Goal: Task Accomplishment & Management: Use online tool/utility

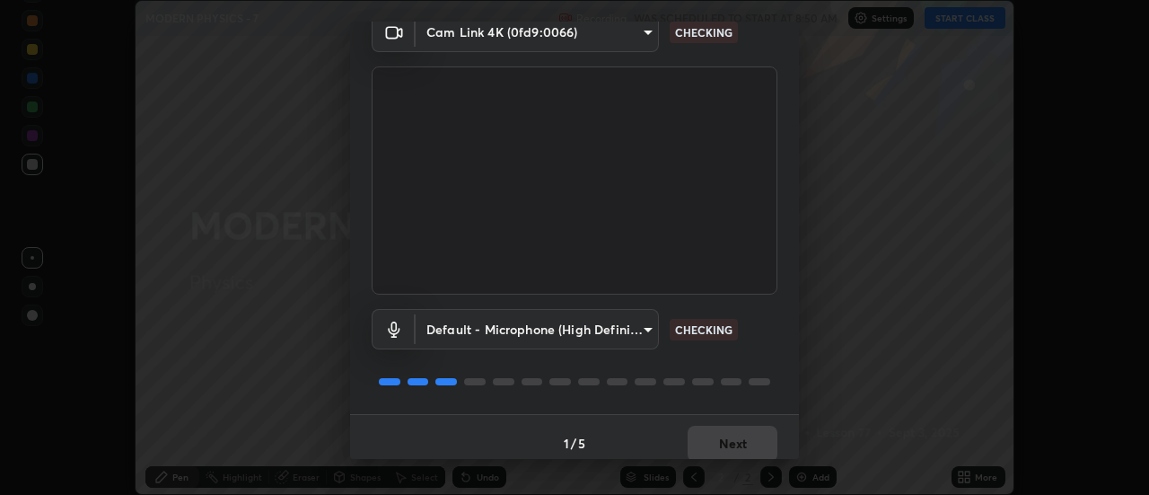
scroll to position [94, 0]
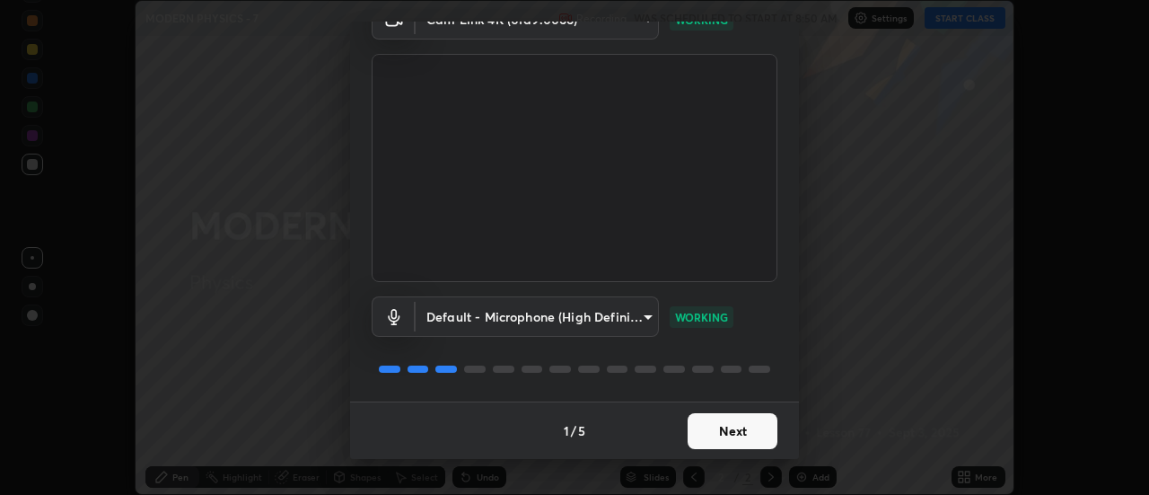
click at [705, 441] on button "Next" at bounding box center [733, 431] width 90 height 36
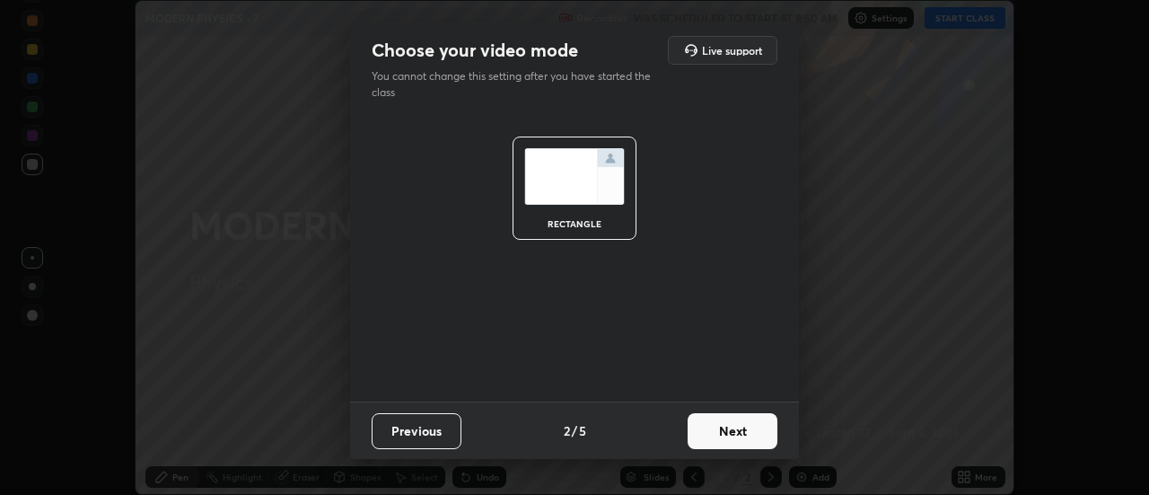
click at [725, 440] on button "Next" at bounding box center [733, 431] width 90 height 36
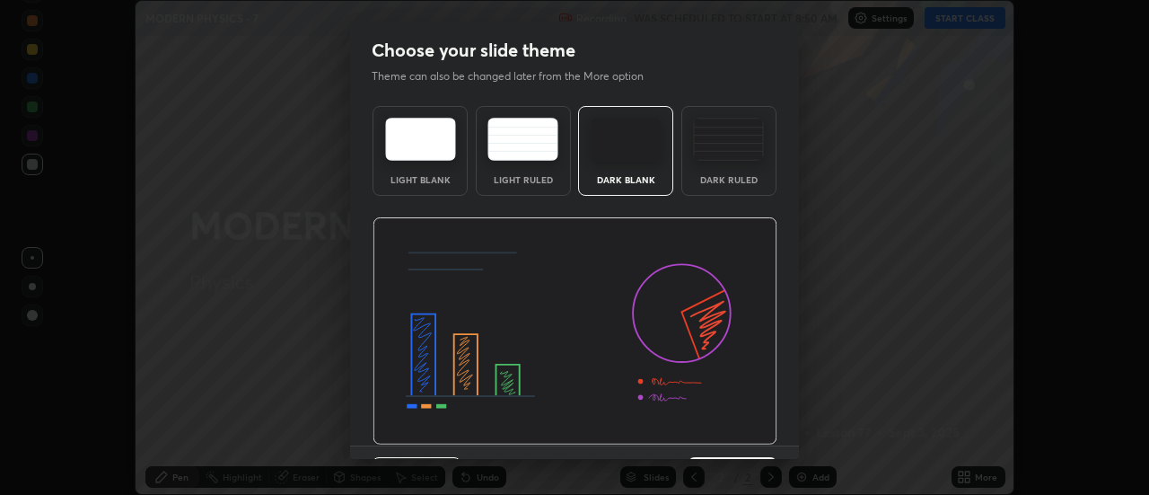
scroll to position [44, 0]
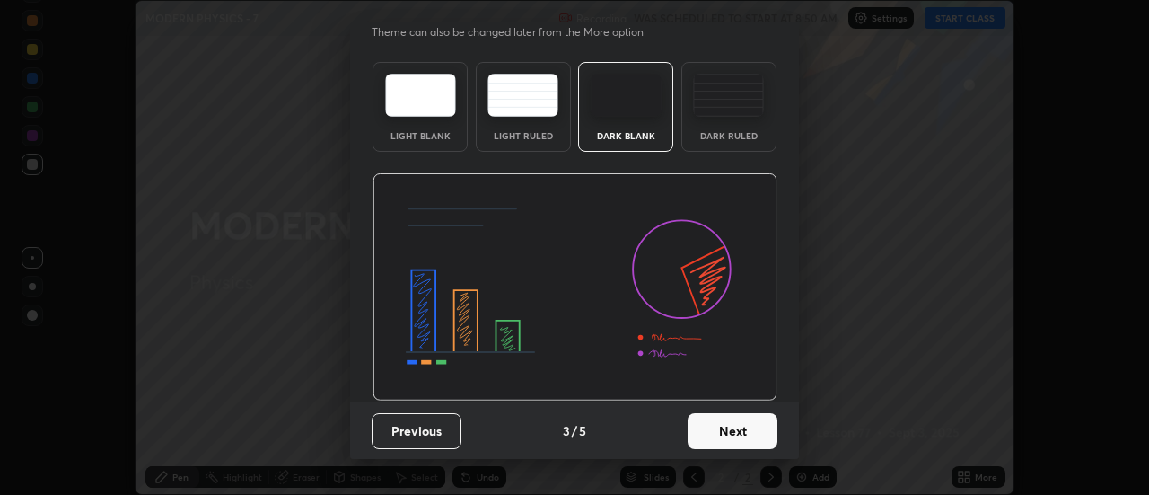
click at [733, 431] on button "Next" at bounding box center [733, 431] width 90 height 36
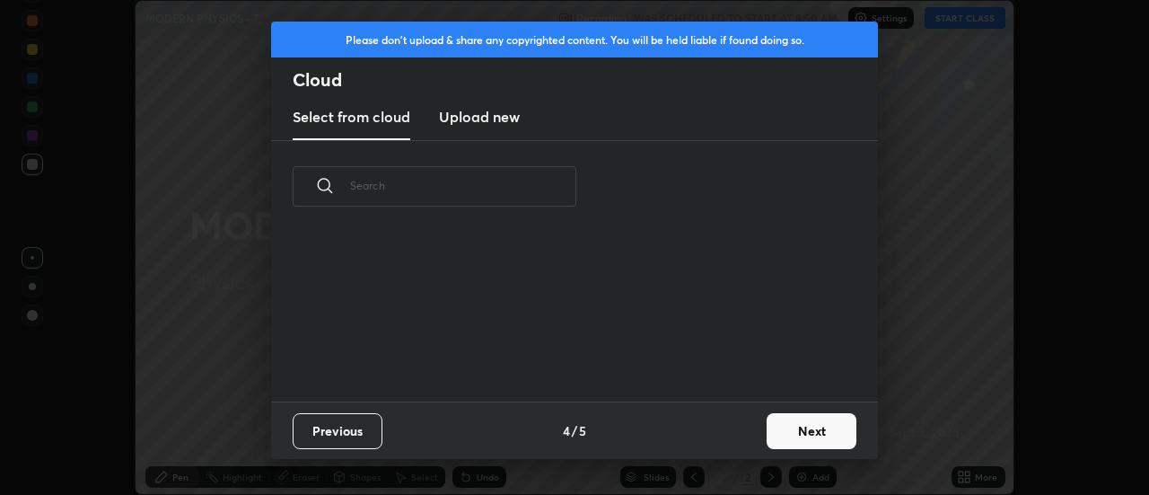
scroll to position [0, 0]
click at [782, 437] on button "Next" at bounding box center [812, 431] width 90 height 36
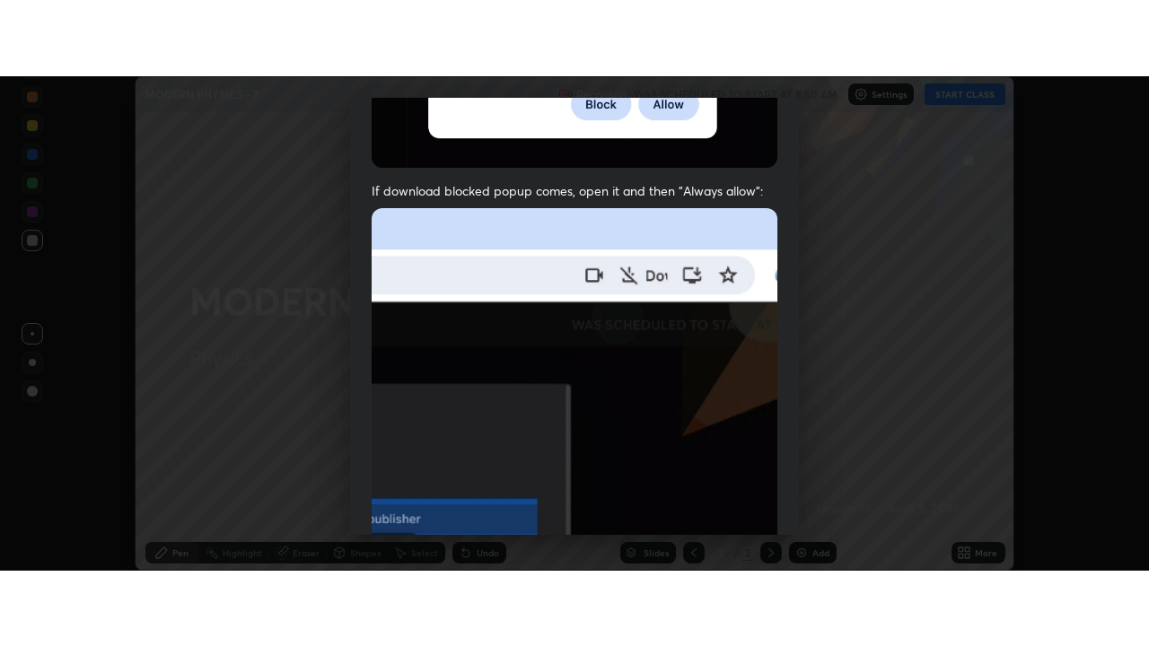
scroll to position [460, 0]
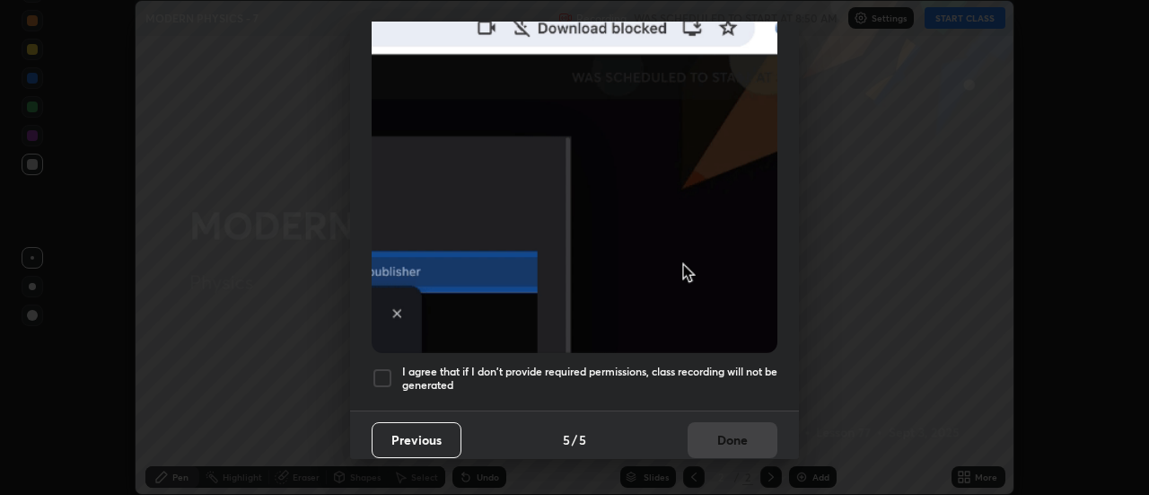
click at [374, 370] on div at bounding box center [383, 378] width 22 height 22
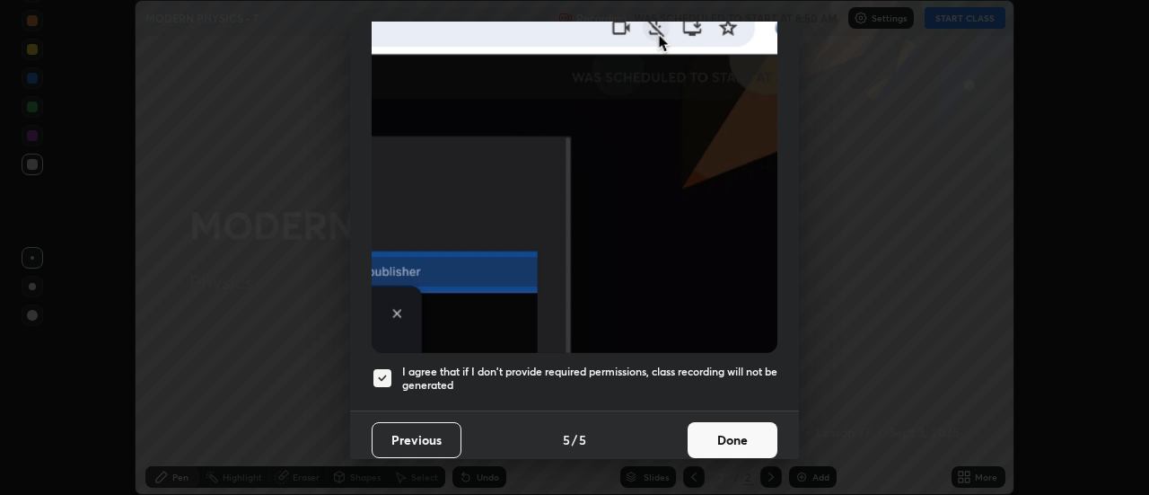
click at [708, 440] on button "Done" at bounding box center [733, 440] width 90 height 36
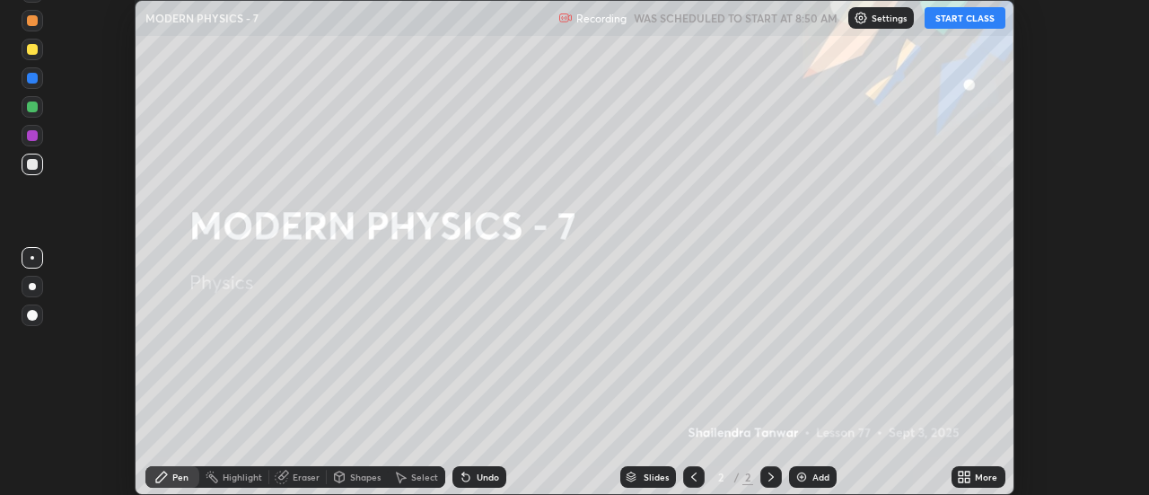
click at [946, 24] on button "START CLASS" at bounding box center [965, 18] width 81 height 22
click at [814, 474] on div "Add" at bounding box center [820, 476] width 17 height 9
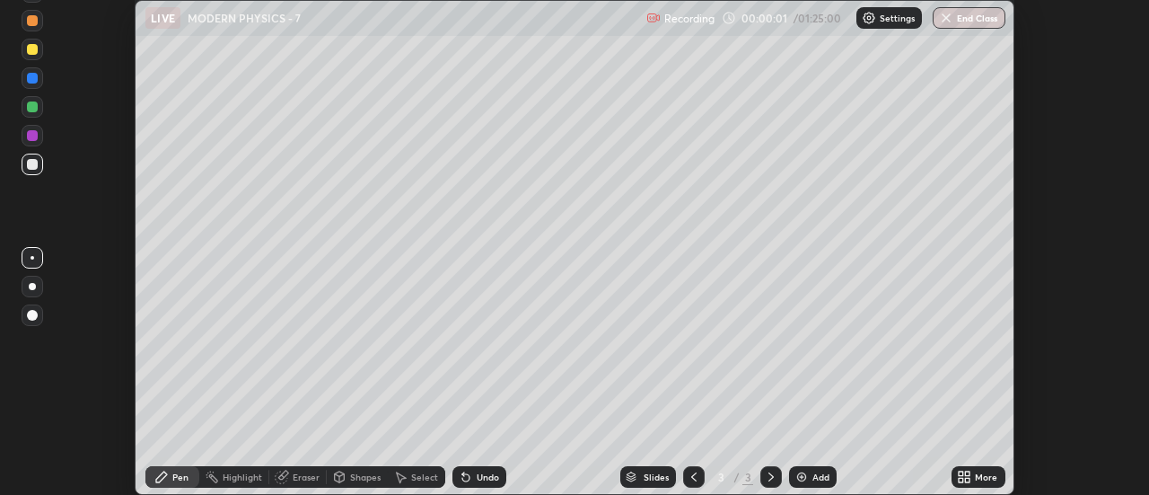
click at [963, 478] on icon at bounding box center [961, 480] width 4 height 4
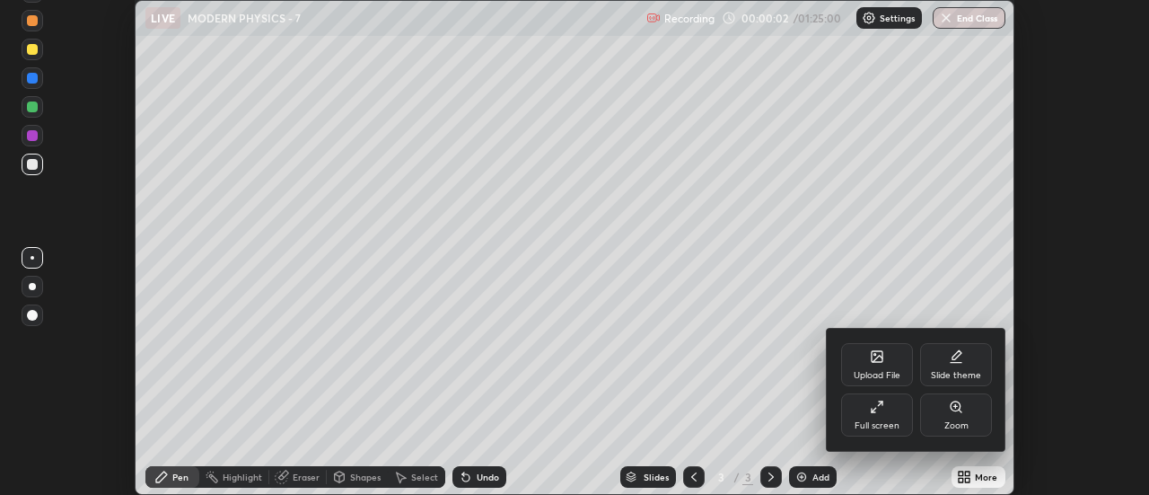
click at [858, 425] on div "Full screen" at bounding box center [877, 425] width 45 height 9
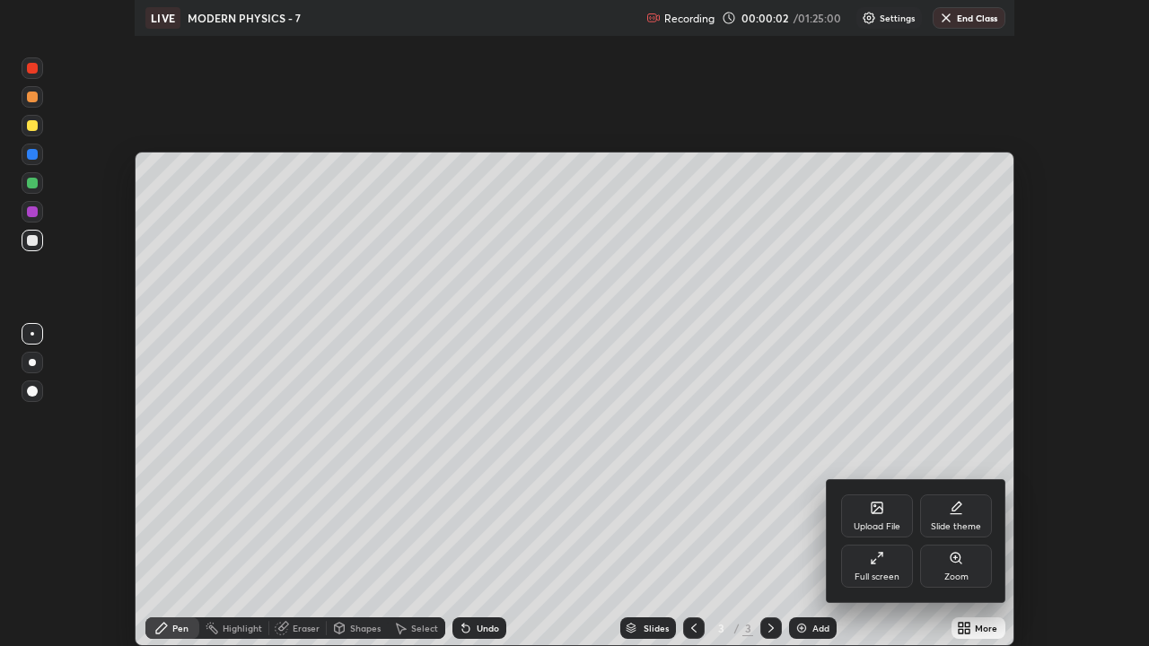
scroll to position [646, 1149]
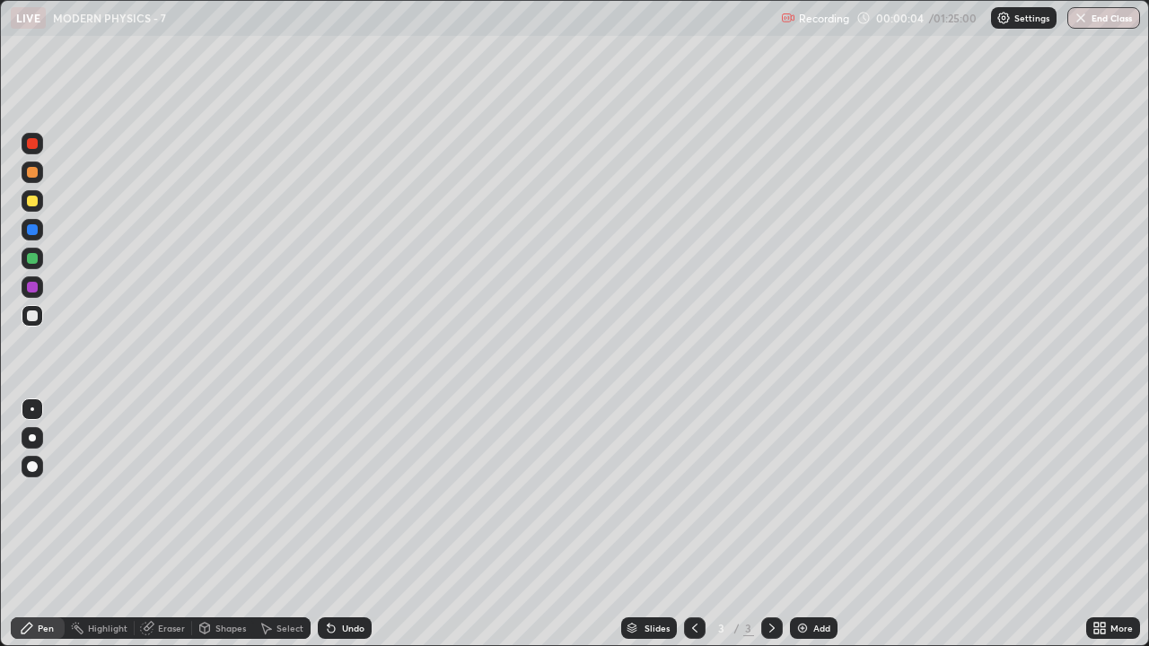
click at [32, 438] on div at bounding box center [32, 437] width 7 height 7
click at [801, 494] on img at bounding box center [802, 628] width 14 height 14
click at [40, 205] on div at bounding box center [33, 201] width 22 height 22
click at [98, 494] on div "Highlight" at bounding box center [107, 628] width 39 height 9
click at [48, 494] on div "Pen" at bounding box center [38, 629] width 54 height 22
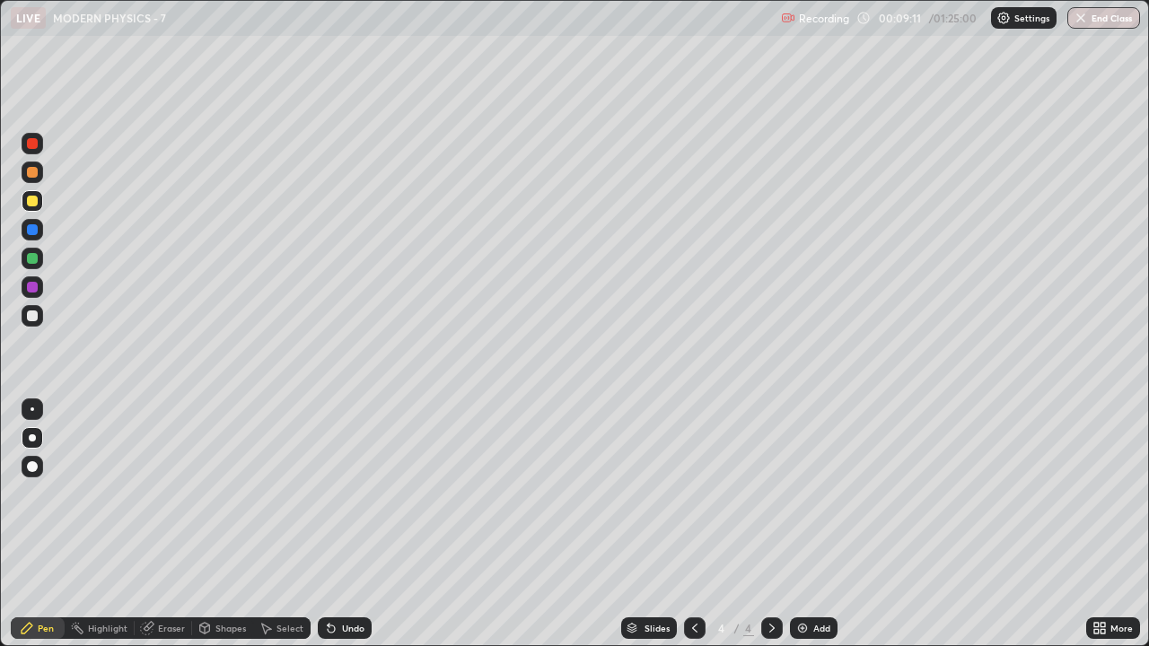
click at [804, 494] on img at bounding box center [802, 628] width 14 height 14
click at [807, 494] on img at bounding box center [802, 628] width 14 height 14
click at [31, 317] on div at bounding box center [32, 316] width 11 height 11
click at [804, 494] on img at bounding box center [802, 628] width 14 height 14
click at [36, 324] on div at bounding box center [33, 316] width 22 height 22
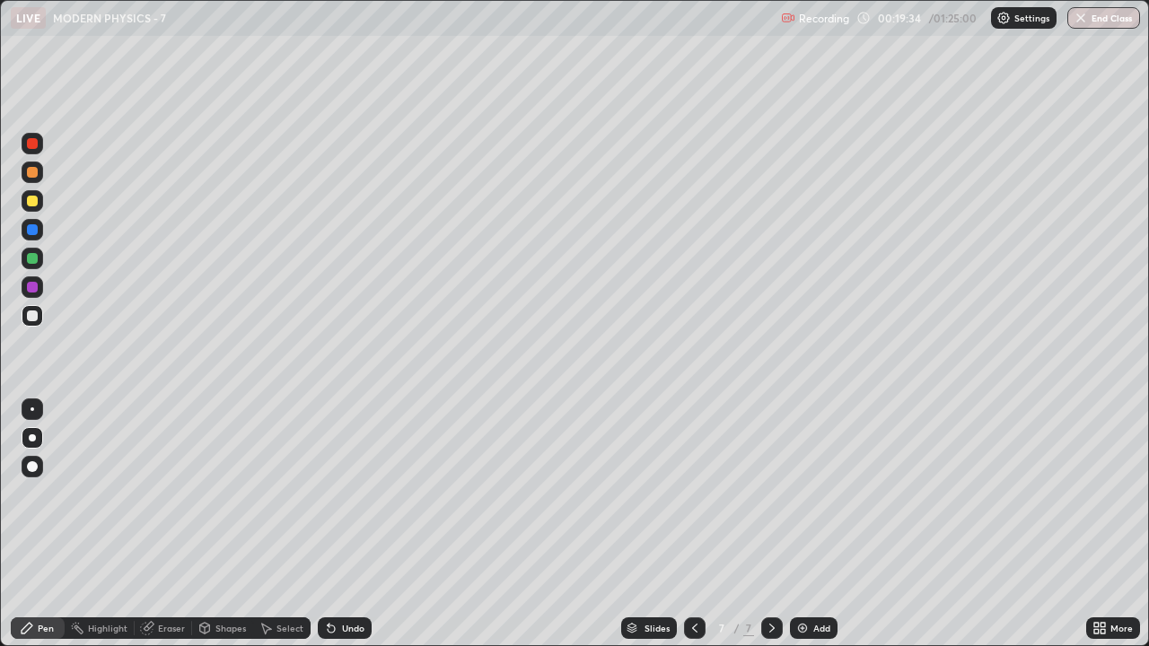
click at [31, 203] on div at bounding box center [32, 201] width 11 height 11
click at [813, 494] on div "Add" at bounding box center [821, 628] width 17 height 9
click at [31, 177] on div at bounding box center [32, 172] width 11 height 11
click at [31, 317] on div at bounding box center [32, 316] width 11 height 11
click at [29, 231] on div at bounding box center [32, 229] width 11 height 11
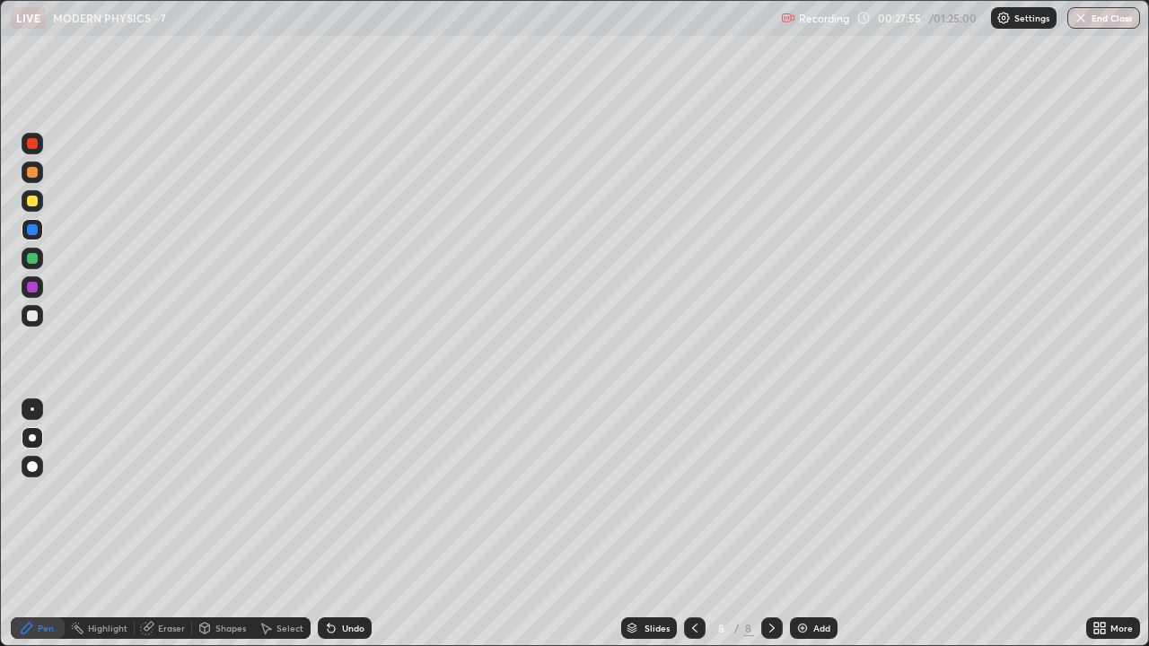
click at [33, 316] on div at bounding box center [32, 316] width 11 height 11
click at [30, 257] on div at bounding box center [32, 258] width 11 height 11
click at [30, 201] on div at bounding box center [32, 201] width 11 height 11
click at [39, 262] on div at bounding box center [33, 259] width 22 height 22
click at [35, 313] on div at bounding box center [32, 316] width 11 height 11
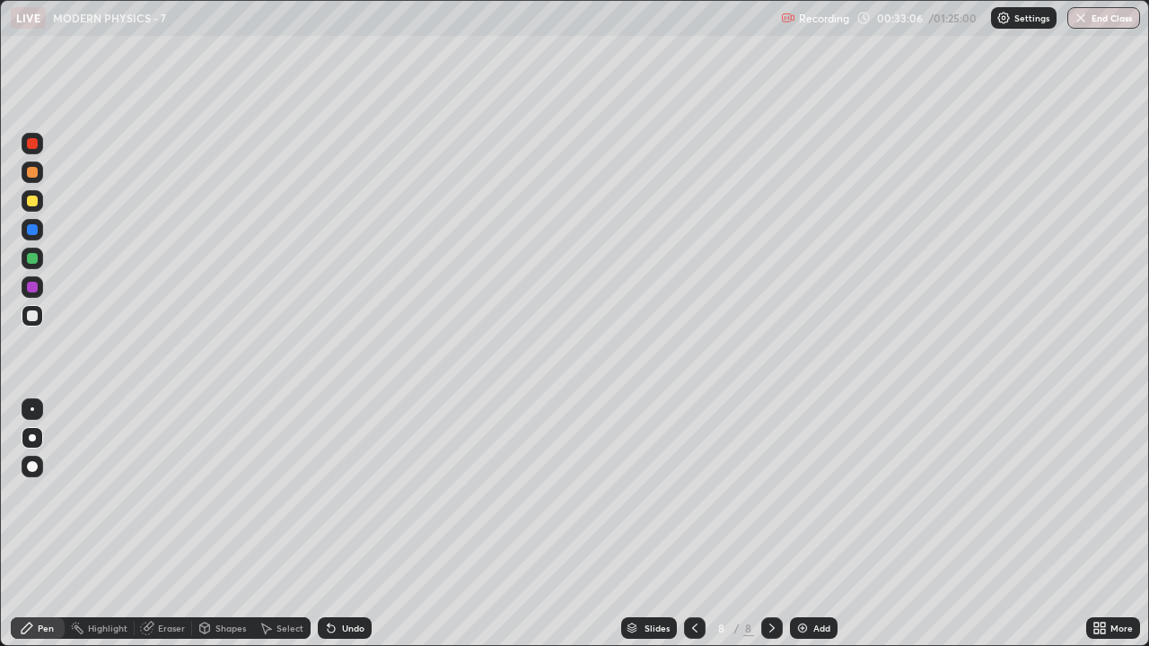
click at [811, 494] on div "Add" at bounding box center [814, 629] width 48 height 22
click at [338, 494] on div "Undo" at bounding box center [345, 629] width 54 height 22
click at [32, 318] on div at bounding box center [32, 316] width 11 height 11
click at [46, 494] on div "Pen" at bounding box center [46, 628] width 16 height 9
click at [800, 494] on img at bounding box center [802, 628] width 14 height 14
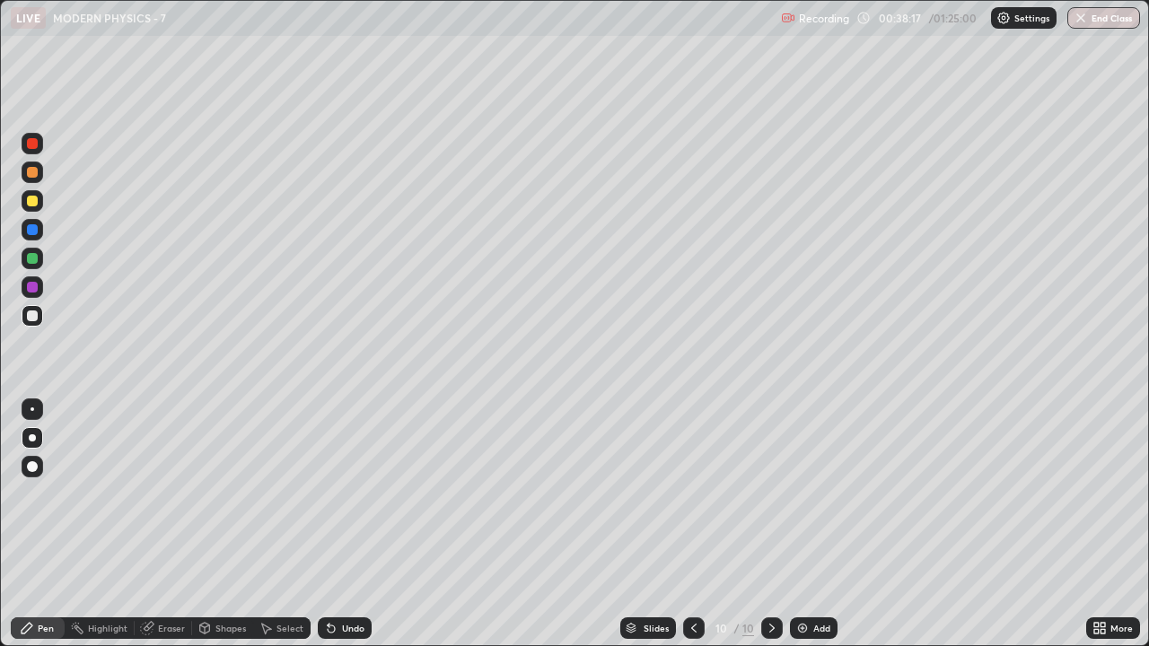
click at [33, 205] on div at bounding box center [32, 201] width 11 height 11
click at [331, 494] on icon at bounding box center [331, 629] width 7 height 7
click at [329, 494] on icon at bounding box center [331, 629] width 7 height 7
click at [331, 494] on div "Undo" at bounding box center [345, 629] width 54 height 22
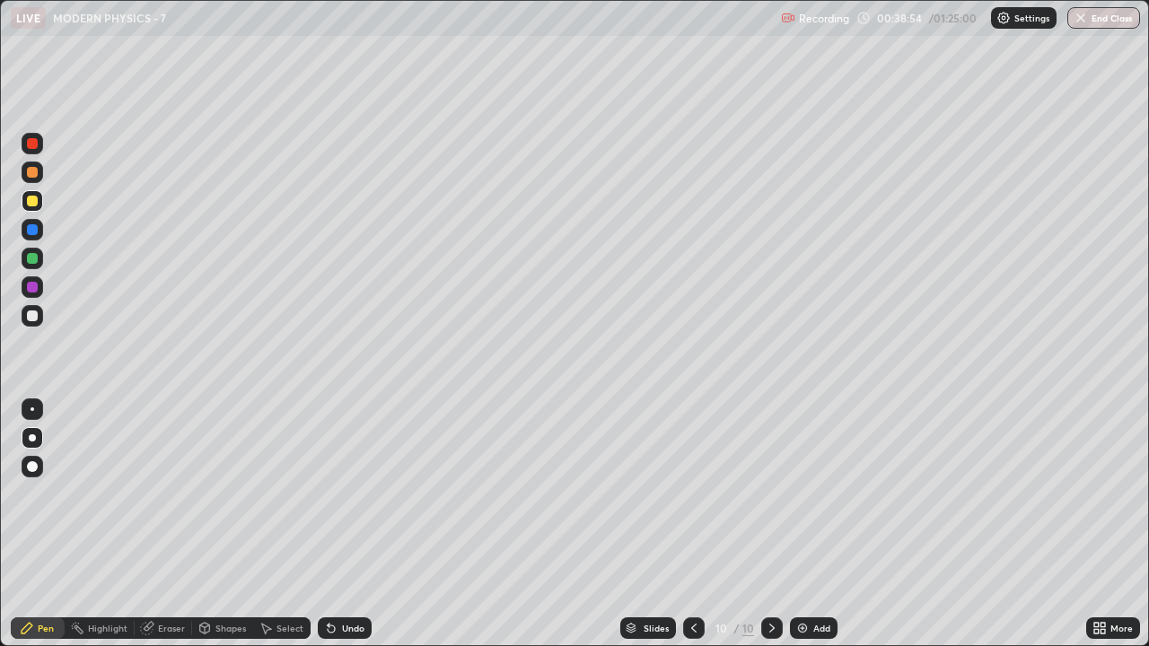
click at [333, 494] on div "Undo" at bounding box center [345, 629] width 54 height 22
click at [35, 318] on div at bounding box center [32, 316] width 11 height 11
click at [103, 494] on div "Highlight" at bounding box center [107, 628] width 39 height 9
click at [41, 494] on div "Pen" at bounding box center [46, 628] width 16 height 9
click at [817, 494] on div "Add" at bounding box center [821, 628] width 17 height 9
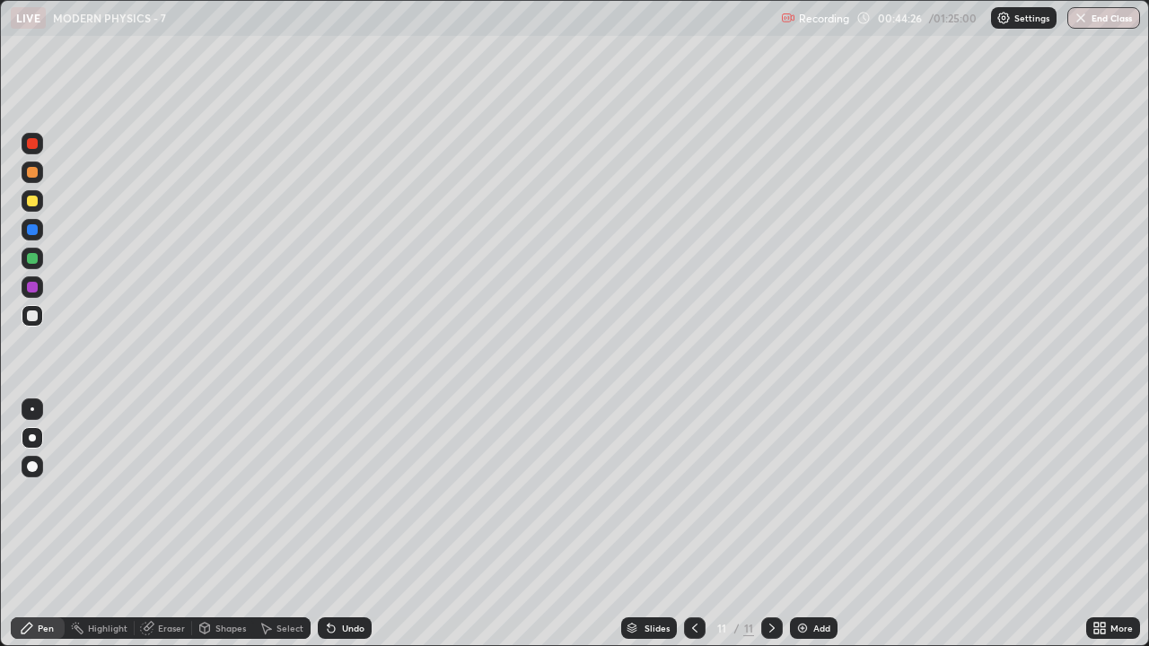
click at [33, 205] on div at bounding box center [32, 201] width 11 height 11
click at [31, 259] on div at bounding box center [32, 258] width 11 height 11
click at [30, 292] on div at bounding box center [32, 287] width 11 height 11
click at [33, 316] on div at bounding box center [32, 316] width 11 height 11
click at [29, 205] on div at bounding box center [32, 201] width 11 height 11
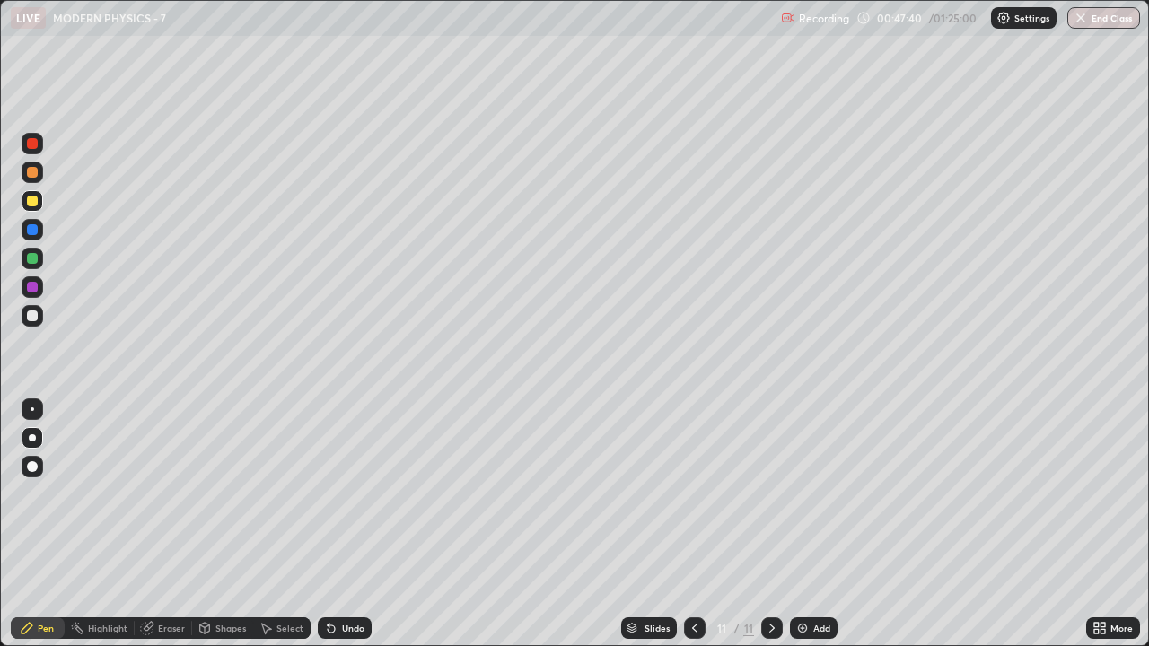
click at [54, 494] on div "Pen" at bounding box center [38, 629] width 54 height 22
click at [32, 438] on div at bounding box center [32, 437] width 7 height 7
click at [803, 494] on img at bounding box center [802, 628] width 14 height 14
click at [34, 316] on div at bounding box center [32, 316] width 11 height 11
click at [154, 494] on div "Eraser" at bounding box center [163, 629] width 57 height 22
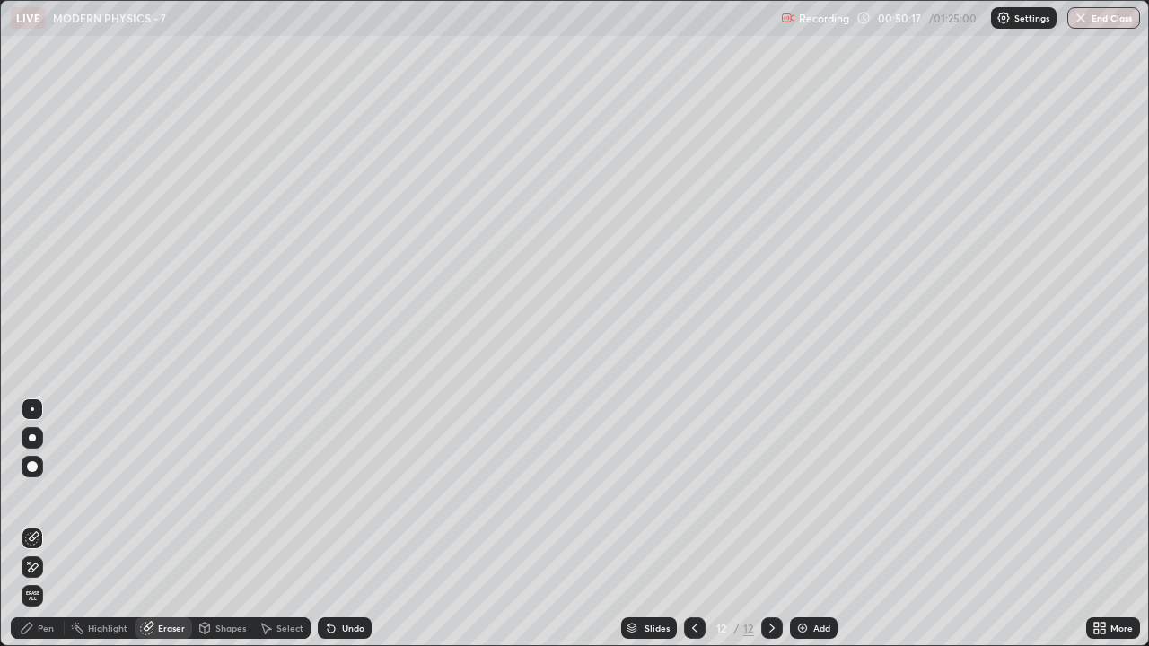
click at [61, 494] on div "Pen" at bounding box center [38, 629] width 54 height 22
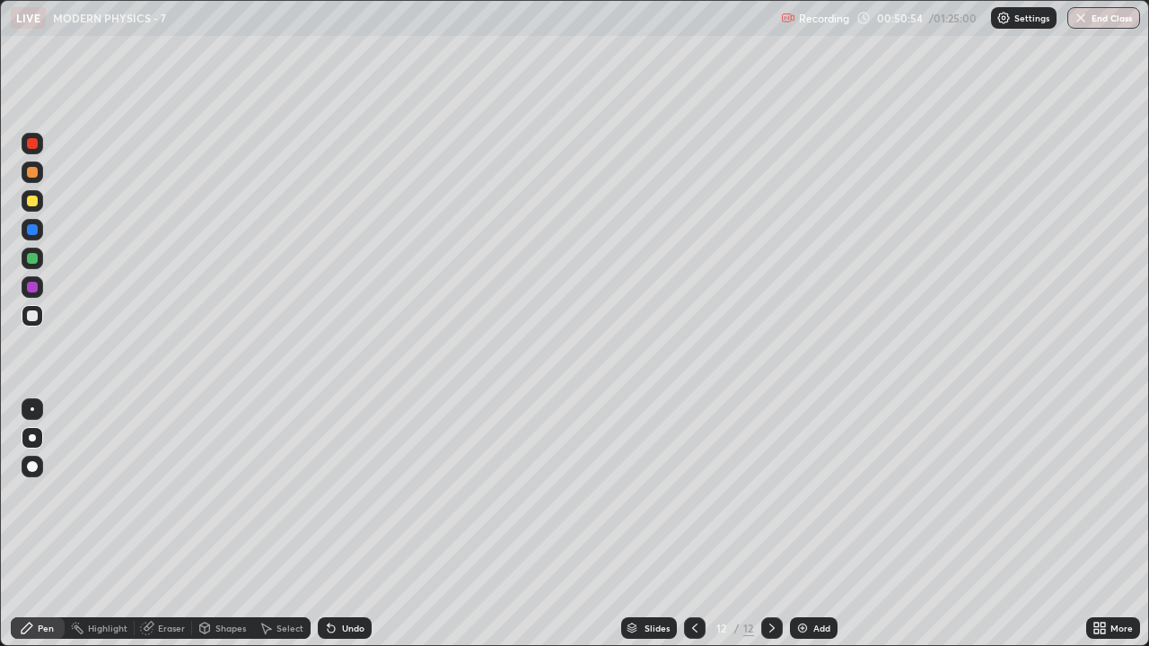
click at [30, 197] on div at bounding box center [32, 201] width 11 height 11
click at [100, 494] on div "Highlight" at bounding box center [107, 628] width 39 height 9
click at [47, 494] on div "Pen" at bounding box center [46, 628] width 16 height 9
click at [32, 314] on div at bounding box center [32, 316] width 11 height 11
click at [32, 254] on div at bounding box center [32, 258] width 11 height 11
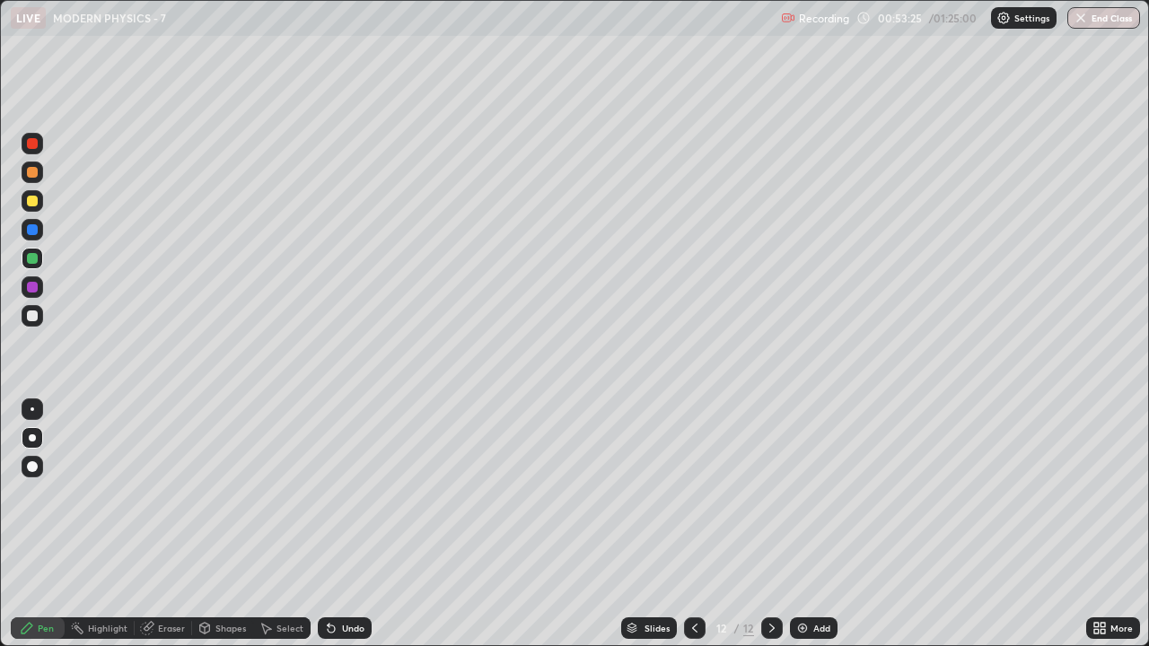
click at [27, 311] on div at bounding box center [32, 316] width 11 height 11
click at [34, 320] on div at bounding box center [32, 316] width 11 height 11
click at [53, 494] on div "Pen" at bounding box center [46, 628] width 16 height 9
click at [813, 494] on div "Add" at bounding box center [821, 628] width 17 height 9
click at [31, 320] on div at bounding box center [32, 316] width 11 height 11
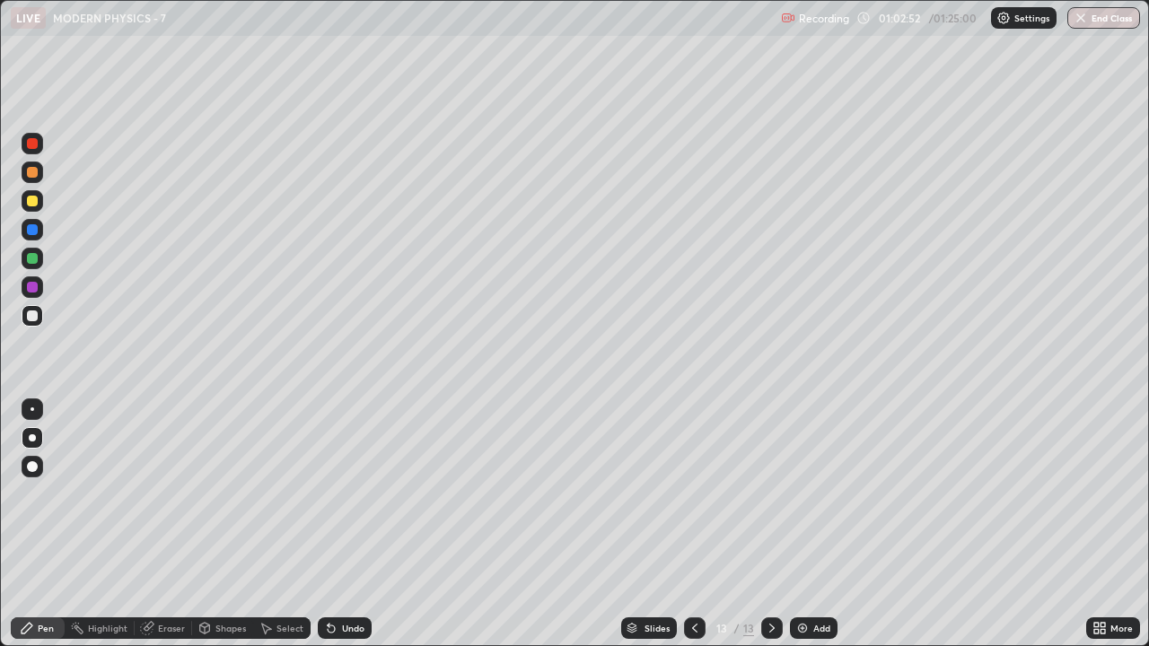
click at [809, 494] on div "Add" at bounding box center [814, 629] width 48 height 22
click at [335, 494] on icon at bounding box center [331, 628] width 14 height 14
click at [338, 494] on div "Undo" at bounding box center [345, 629] width 54 height 22
click at [342, 494] on div "Undo" at bounding box center [353, 628] width 22 height 9
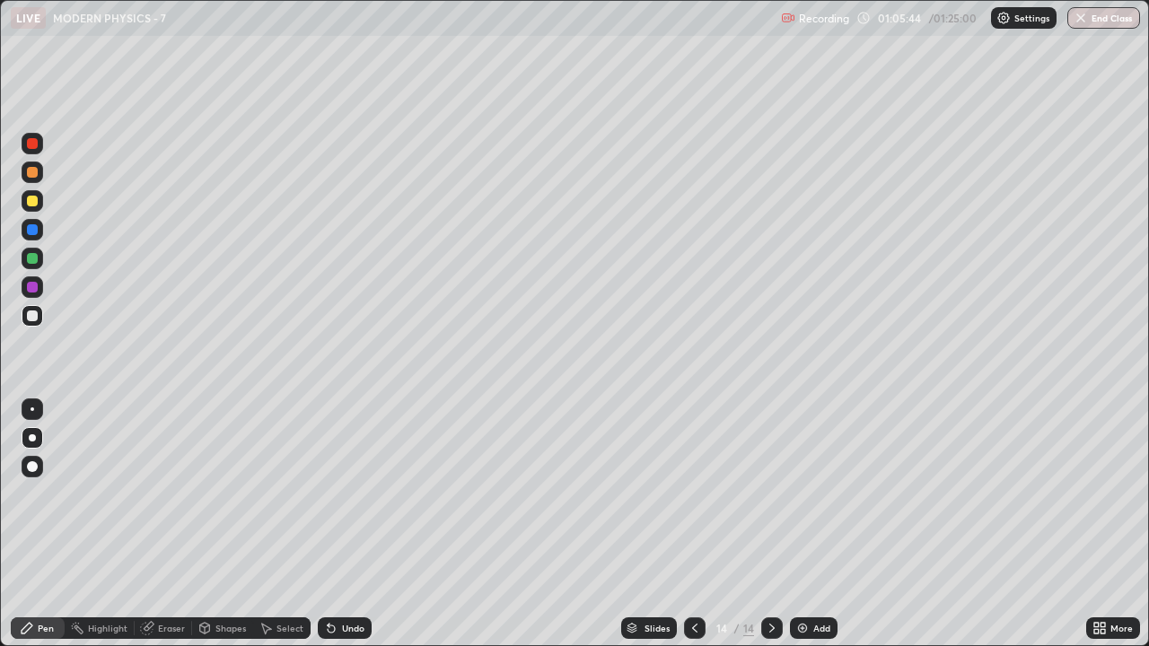
click at [342, 494] on div "Undo" at bounding box center [353, 628] width 22 height 9
click at [30, 200] on div at bounding box center [32, 201] width 11 height 11
click at [32, 259] on div at bounding box center [32, 258] width 11 height 11
click at [31, 316] on div at bounding box center [32, 316] width 11 height 11
click at [34, 469] on div at bounding box center [32, 466] width 11 height 11
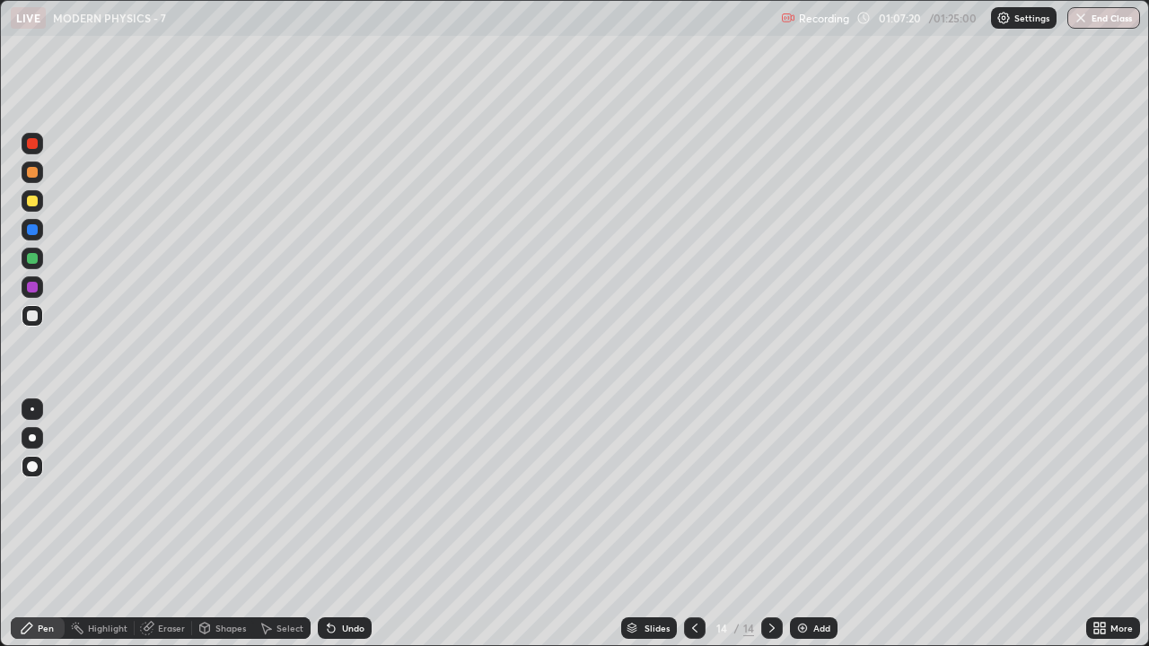
click at [32, 438] on div at bounding box center [32, 437] width 7 height 7
click at [296, 494] on div "Select" at bounding box center [289, 628] width 27 height 9
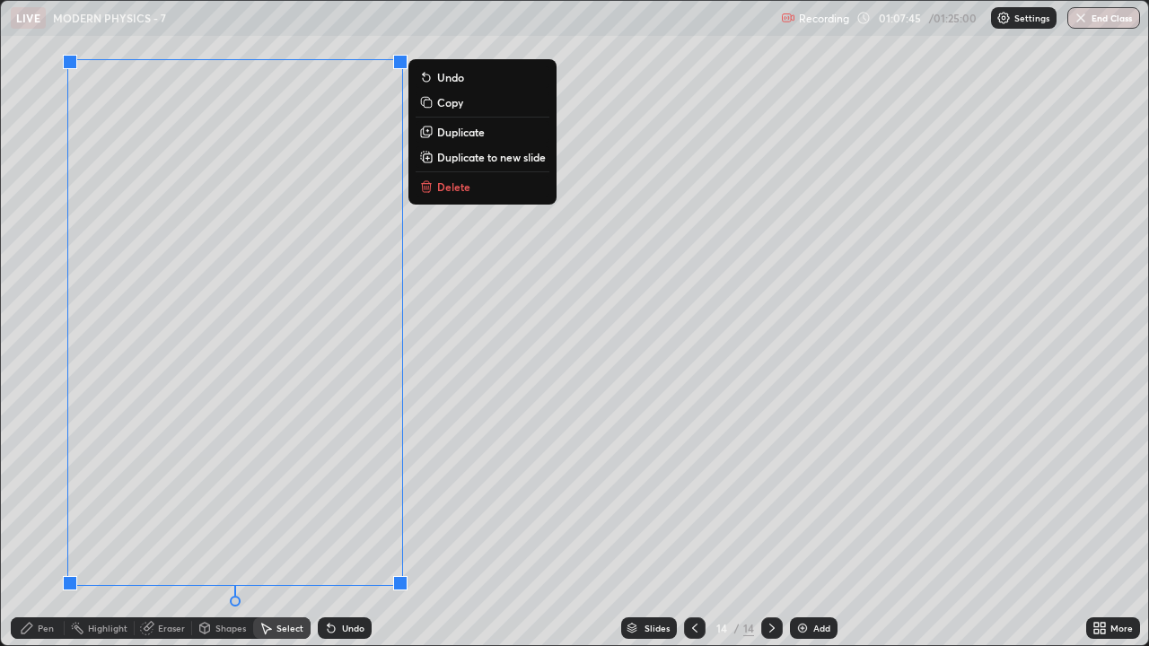
click at [474, 158] on p "Duplicate to new slide" at bounding box center [491, 157] width 109 height 14
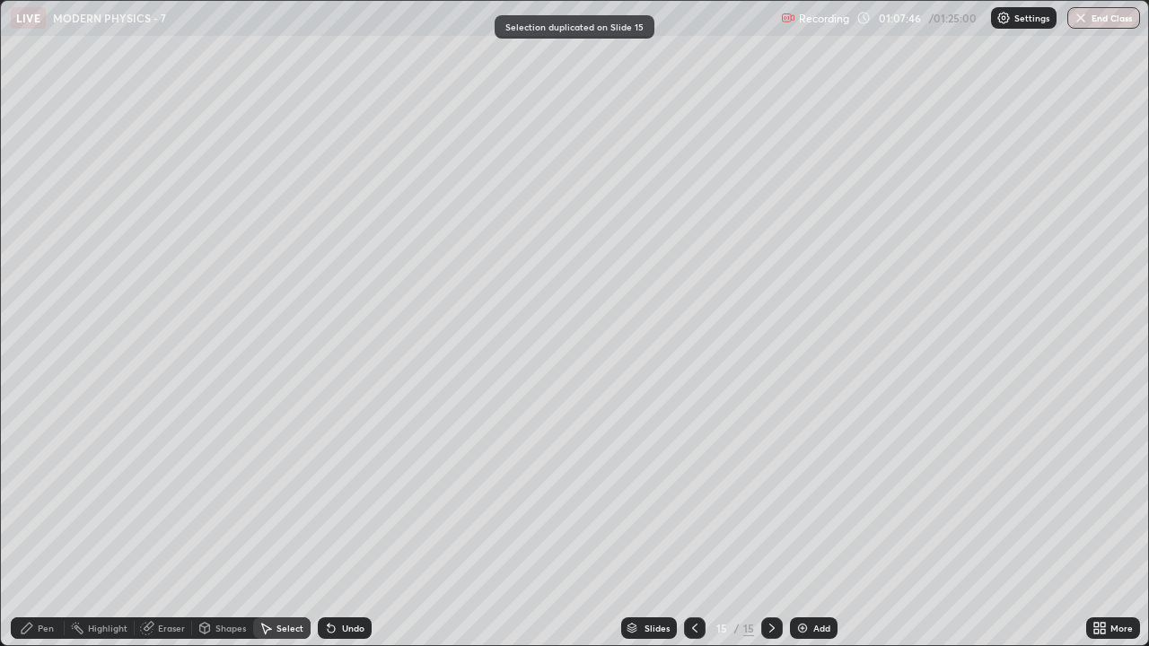
click at [45, 494] on div "Pen" at bounding box center [46, 628] width 16 height 9
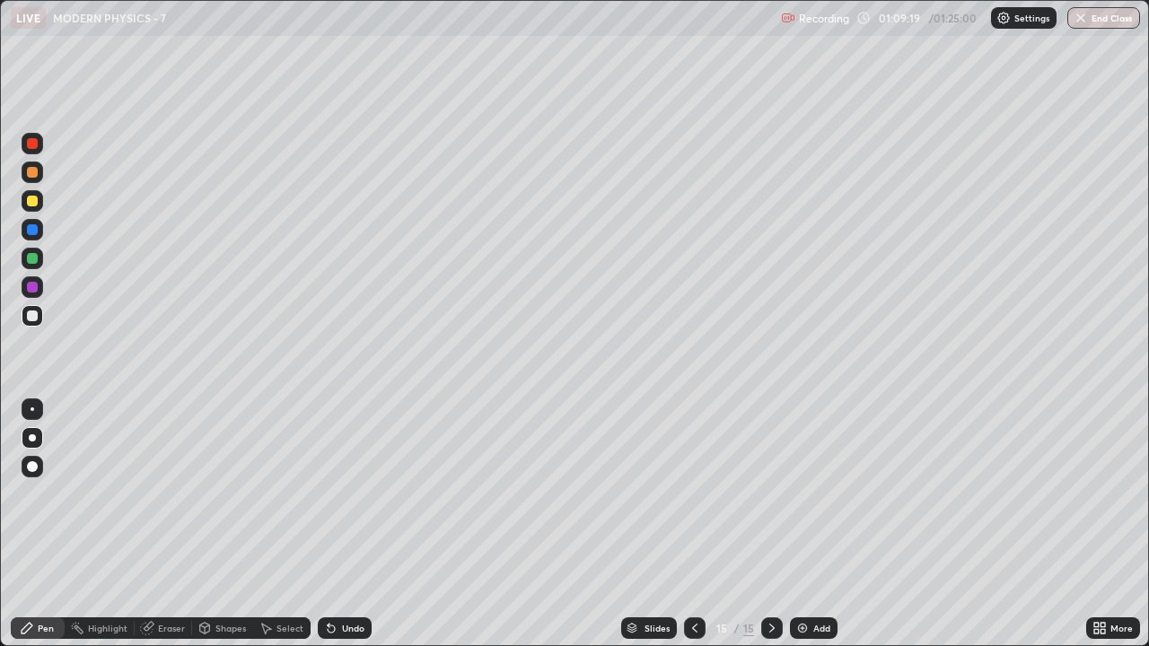
click at [98, 494] on div "Highlight" at bounding box center [107, 628] width 39 height 9
click at [83, 494] on icon at bounding box center [77, 628] width 14 height 14
click at [41, 494] on div "Pen" at bounding box center [46, 628] width 16 height 9
click at [52, 349] on div "Erase all" at bounding box center [32, 323] width 43 height 574
click at [280, 494] on div "Select" at bounding box center [289, 628] width 27 height 9
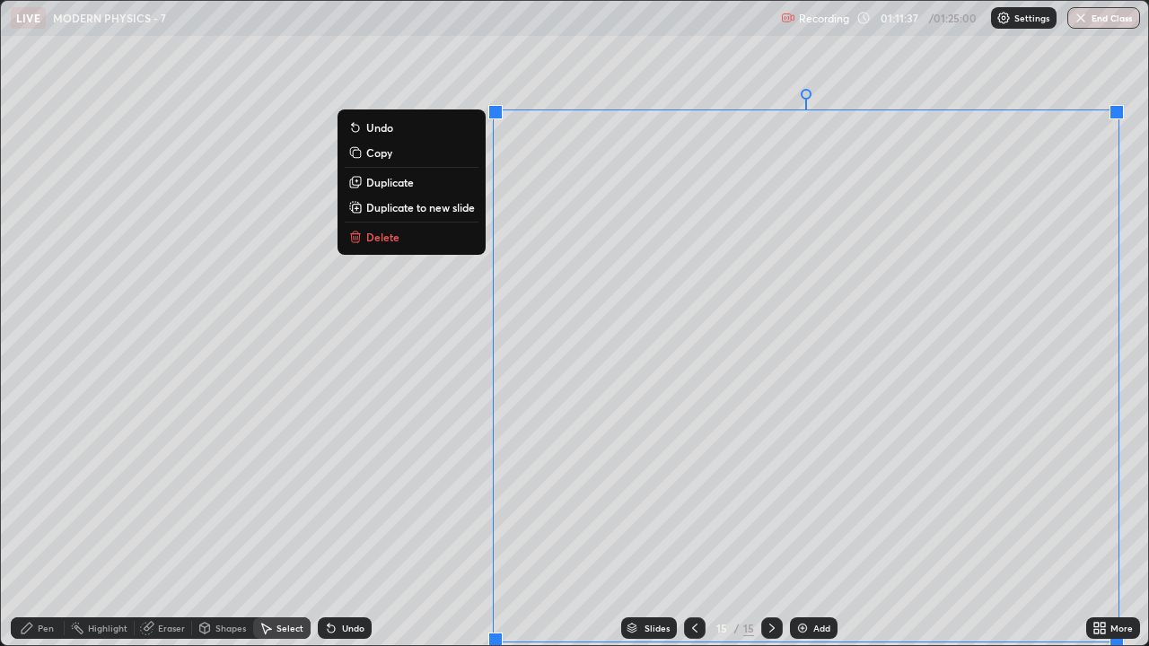
click at [405, 206] on p "Duplicate to new slide" at bounding box center [420, 207] width 109 height 14
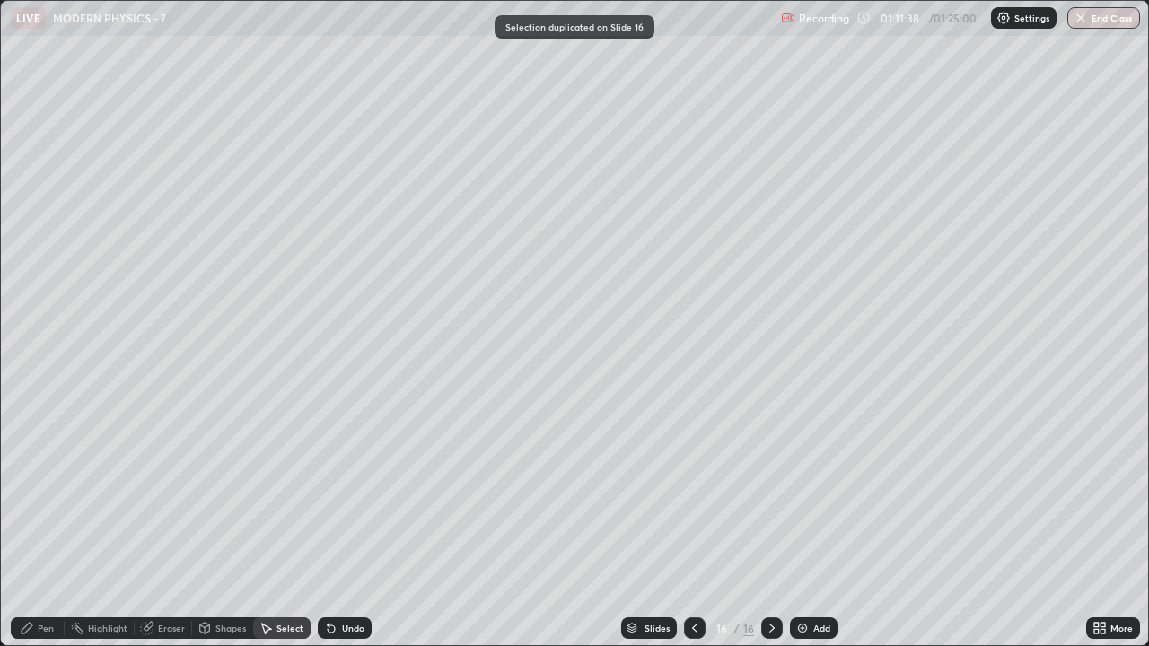
click at [43, 494] on div "Pen" at bounding box center [46, 628] width 16 height 9
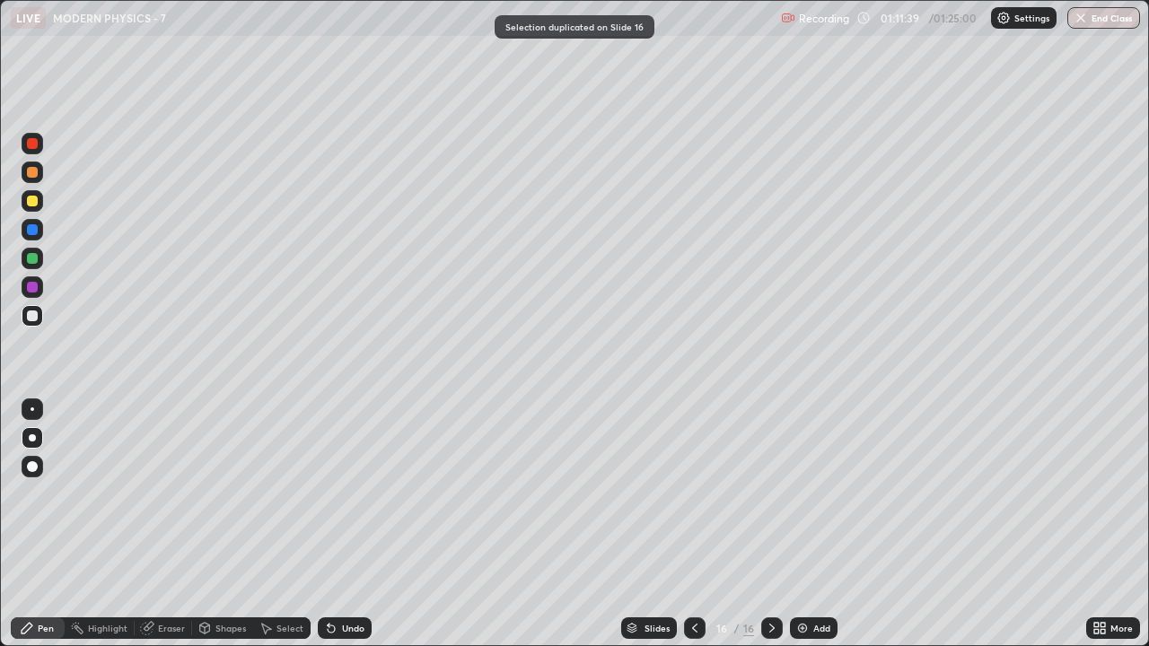
click at [35, 260] on div at bounding box center [32, 258] width 11 height 11
click at [31, 200] on div at bounding box center [32, 201] width 11 height 11
click at [31, 323] on div at bounding box center [33, 316] width 22 height 22
click at [32, 259] on div at bounding box center [32, 258] width 11 height 11
click at [31, 203] on div at bounding box center [32, 201] width 11 height 11
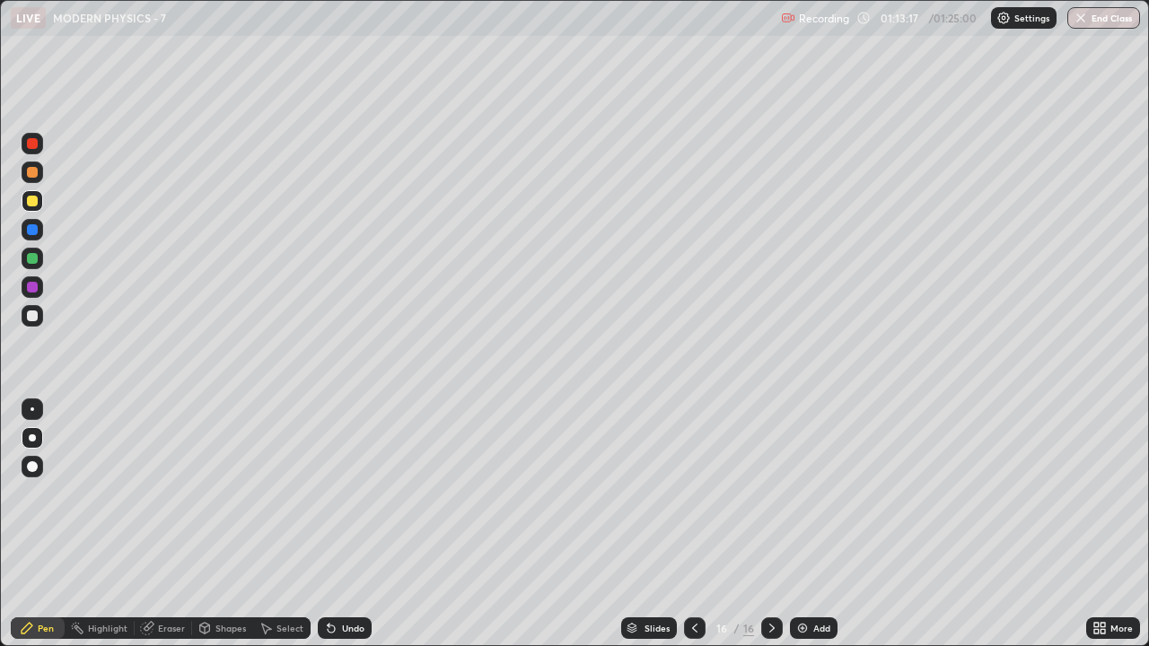
click at [294, 494] on div "Select" at bounding box center [289, 628] width 27 height 9
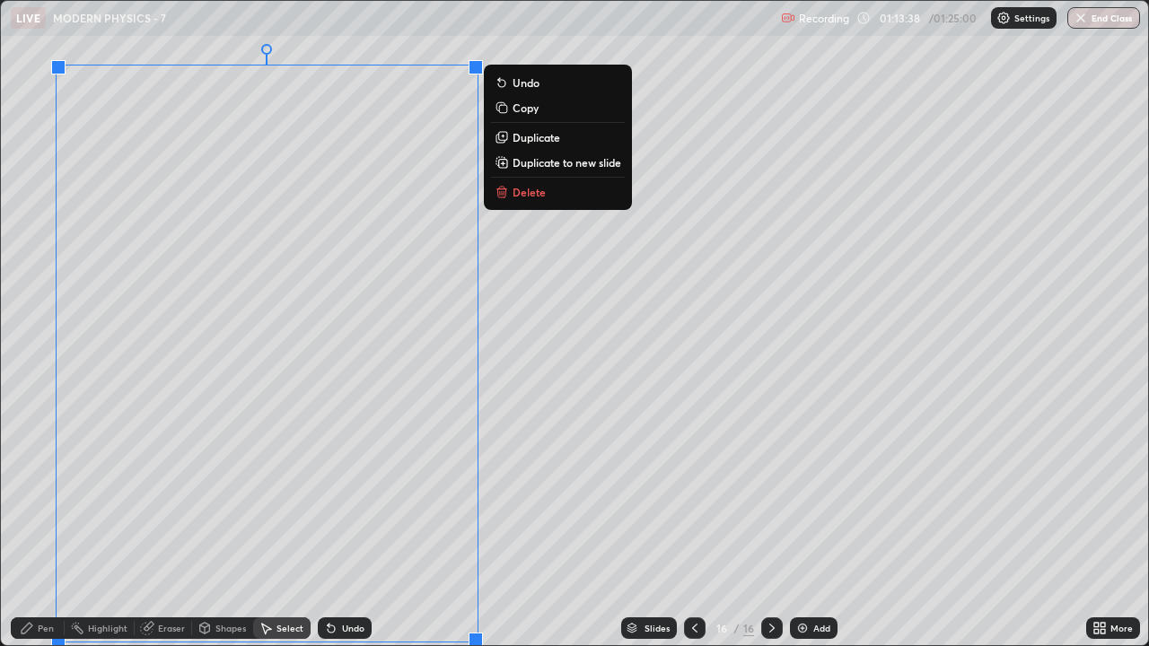
click at [529, 167] on p "Duplicate to new slide" at bounding box center [567, 162] width 109 height 14
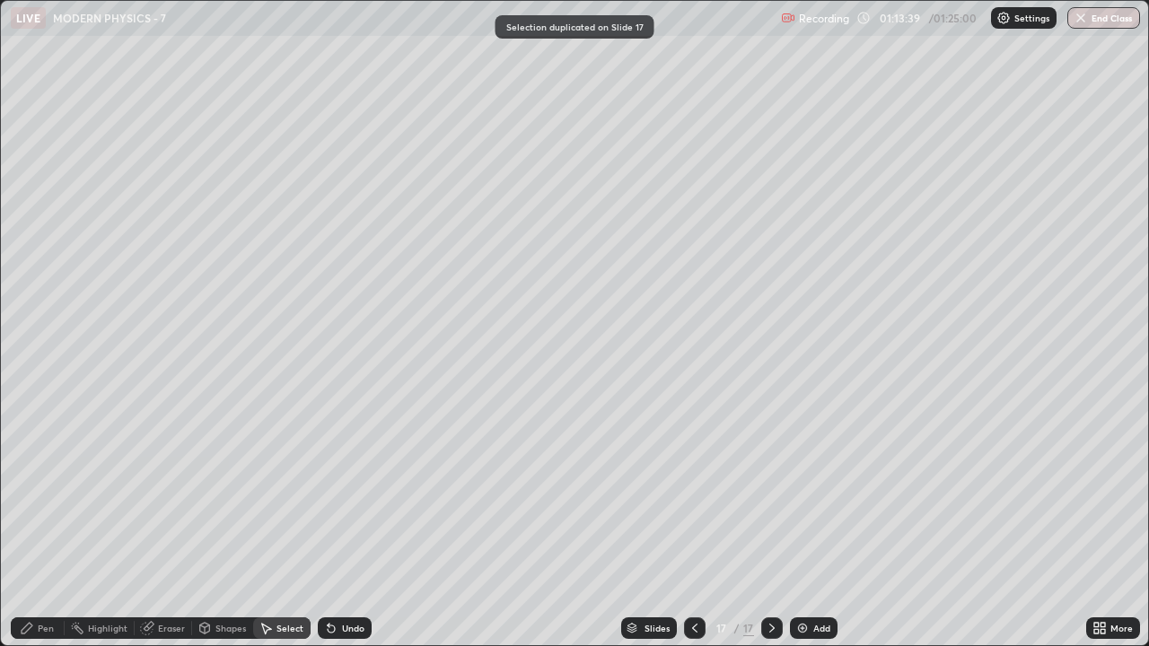
click at [48, 494] on div "Pen" at bounding box center [46, 628] width 16 height 9
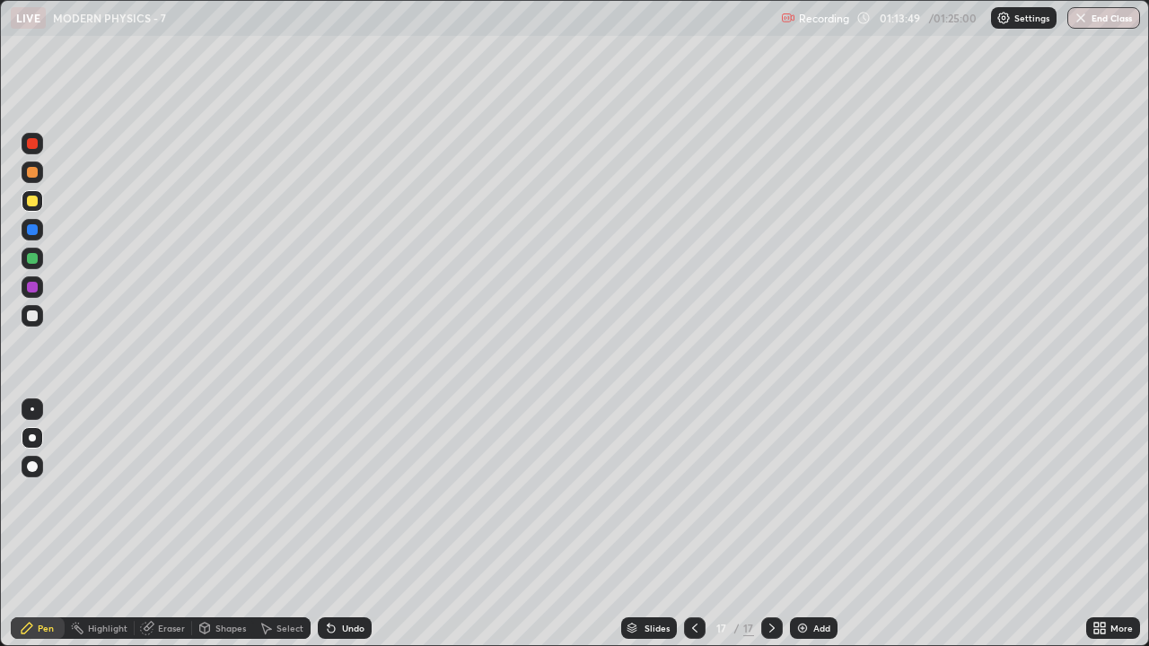
click at [30, 317] on div at bounding box center [32, 316] width 11 height 11
click at [800, 494] on img at bounding box center [802, 628] width 14 height 14
click at [1105, 19] on button "End Class" at bounding box center [1104, 18] width 71 height 22
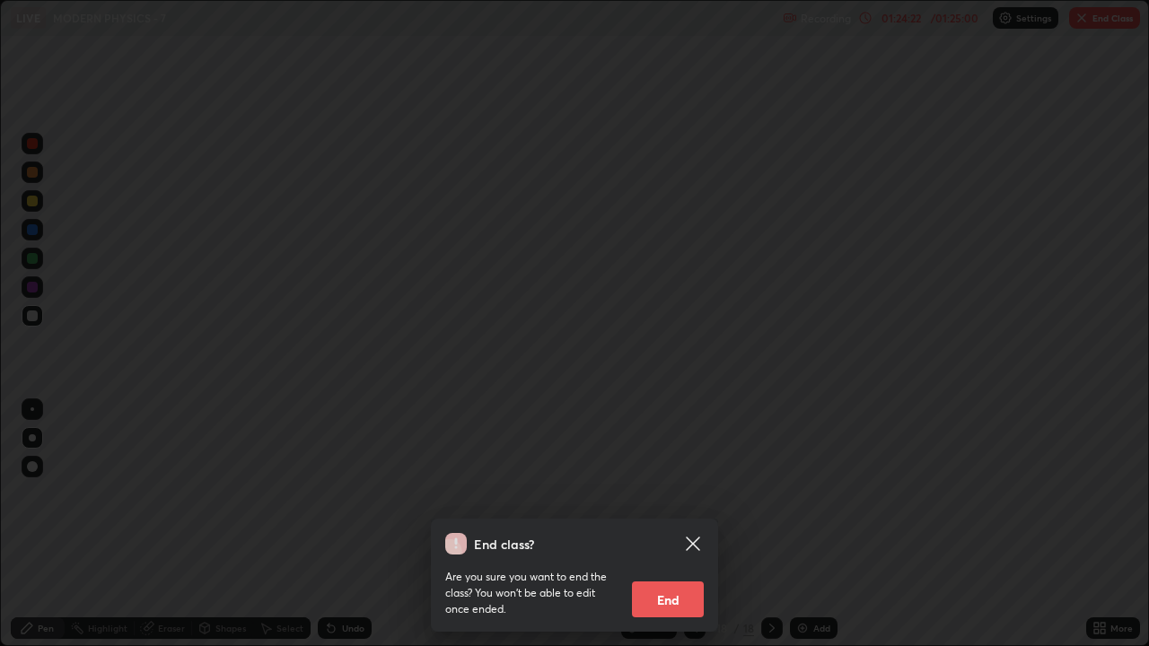
click at [683, 494] on button "End" at bounding box center [668, 600] width 72 height 36
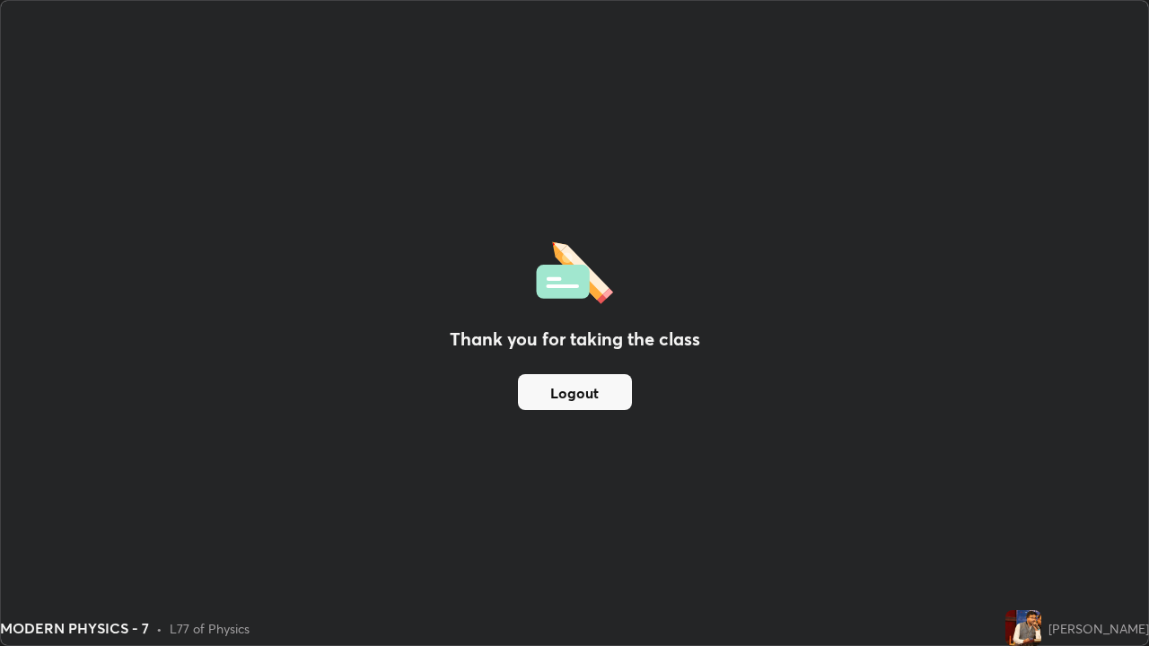
click at [605, 394] on button "Logout" at bounding box center [575, 392] width 114 height 36
